Goal: Complete application form: Complete application form

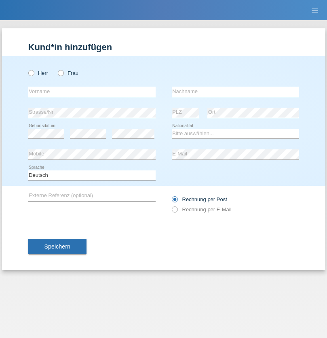
radio input "true"
click at [92, 91] on input "text" at bounding box center [91, 92] width 127 height 10
type input "Brasnean"
click at [235, 91] on input "text" at bounding box center [235, 92] width 127 height 10
type input "[PERSON_NAME]"
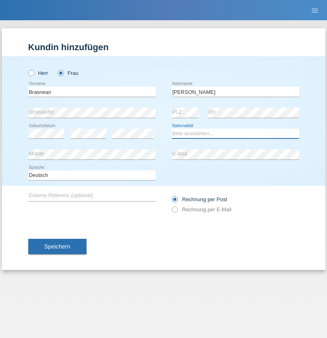
select select "RO"
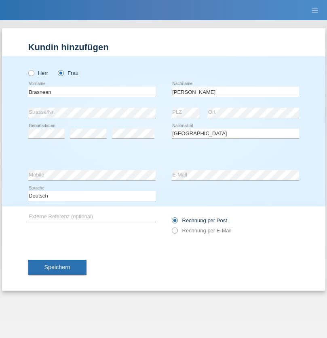
select select "C"
select select "06"
select select "12"
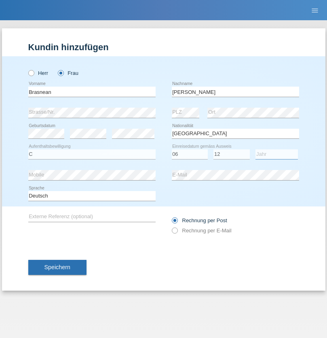
select select "2021"
select select "en"
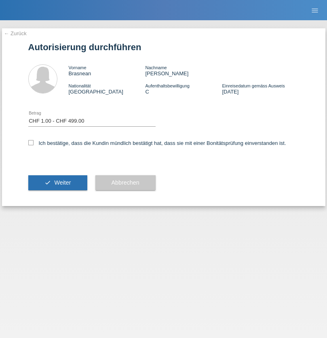
select select "1"
checkbox input "true"
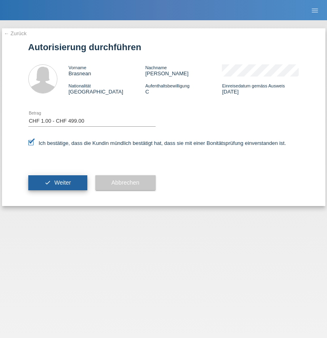
click at [57, 182] on span "Weiter" at bounding box center [62, 182] width 17 height 6
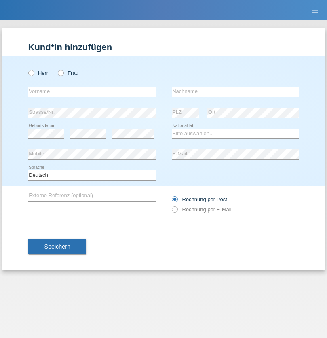
radio input "true"
click at [92, 91] on input "text" at bounding box center [91, 92] width 127 height 10
type input "Marco"
click at [235, 91] on input "text" at bounding box center [235, 92] width 127 height 10
type input "Weinlein"
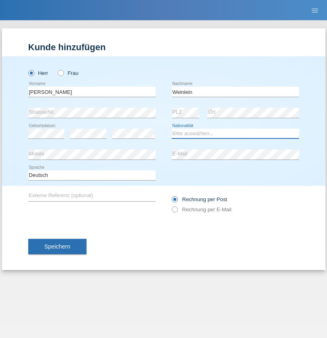
select select "CH"
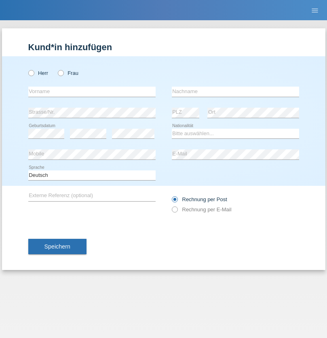
radio input "true"
click at [92, 91] on input "text" at bounding box center [91, 92] width 127 height 10
type input "firat"
click at [235, 91] on input "text" at bounding box center [235, 92] width 127 height 10
type input "kara"
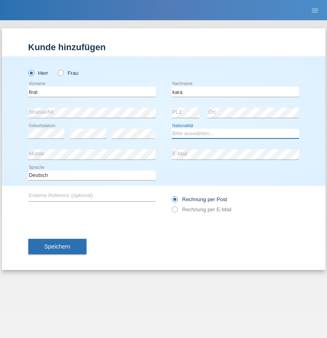
select select "CH"
